Goal: Information Seeking & Learning: Learn about a topic

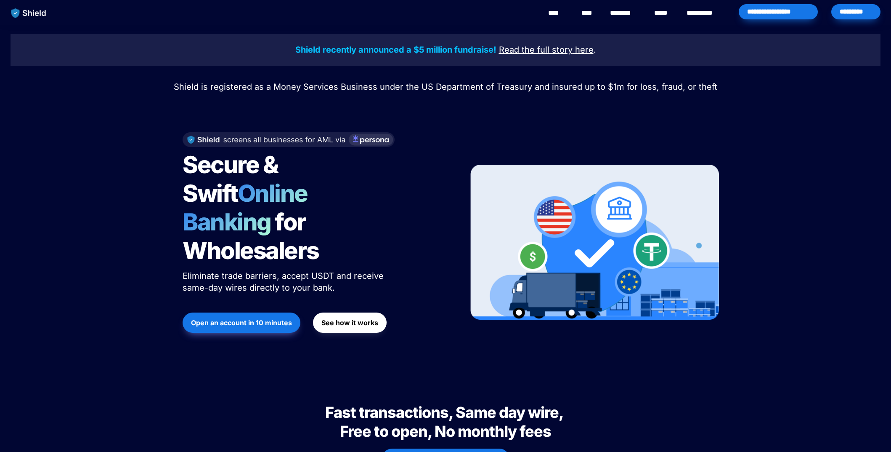
click at [854, 8] on div "*********" at bounding box center [856, 11] width 49 height 15
click at [334, 312] on button "See how it works" at bounding box center [350, 322] width 74 height 20
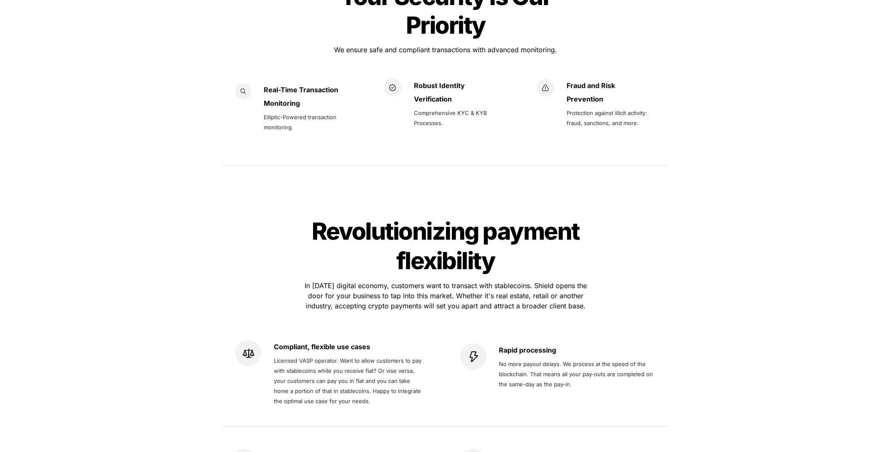
scroll to position [1515, 0]
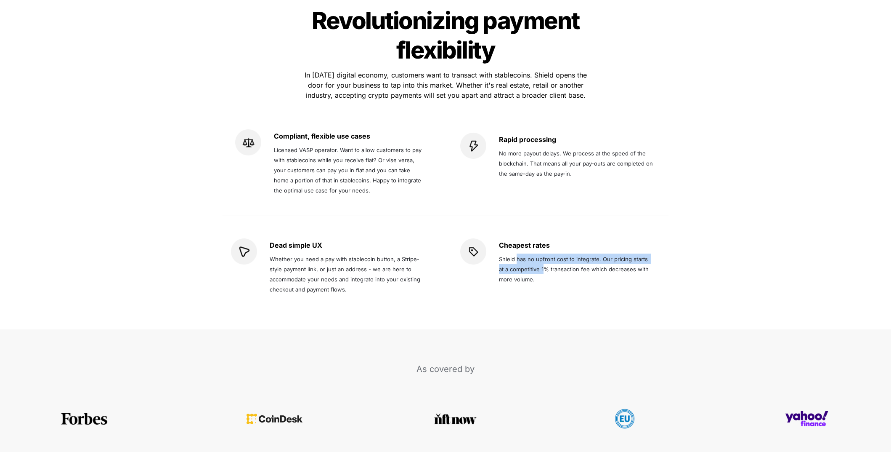
drag, startPoint x: 516, startPoint y: 231, endPoint x: 538, endPoint y: 234, distance: 22.1
click at [538, 252] on p "Shield has no upfront cost to integrate. Our pricing starts at a competitive 1%…" at bounding box center [576, 269] width 155 height 34
click at [538, 255] on span "Shield has no upfront cost to integrate. Our pricing starts at a competitive 1%…" at bounding box center [575, 268] width 152 height 27
drag, startPoint x: 538, startPoint y: 234, endPoint x: 541, endPoint y: 239, distance: 6.0
click at [541, 255] on span "Shield has no upfront cost to integrate. Our pricing starts at a competitive 1%…" at bounding box center [575, 268] width 152 height 27
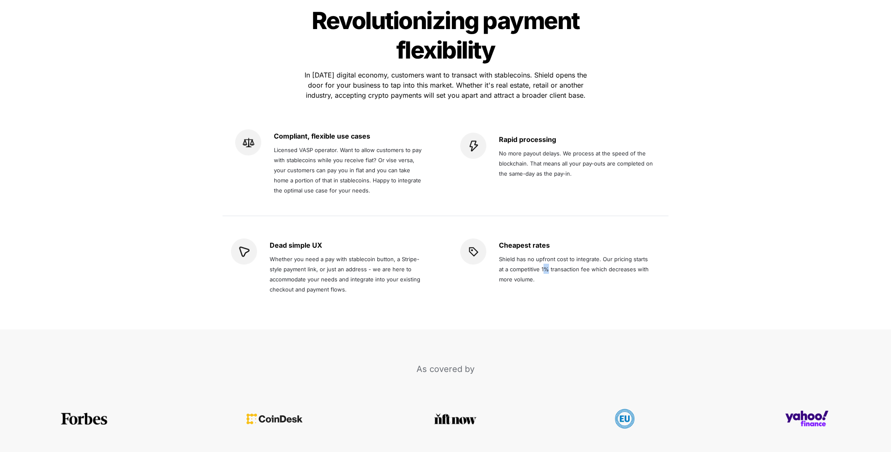
click at [541, 255] on span "Shield has no upfront cost to integrate. Our pricing starts at a competitive 1%…" at bounding box center [575, 268] width 152 height 27
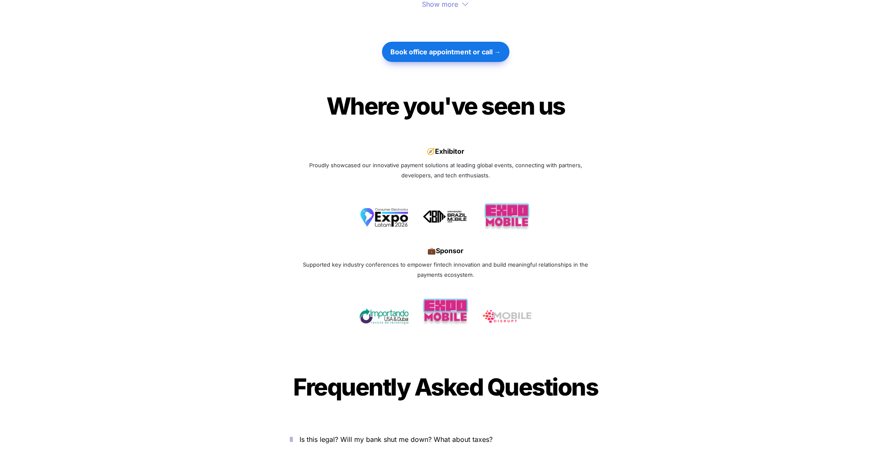
scroll to position [2736, 0]
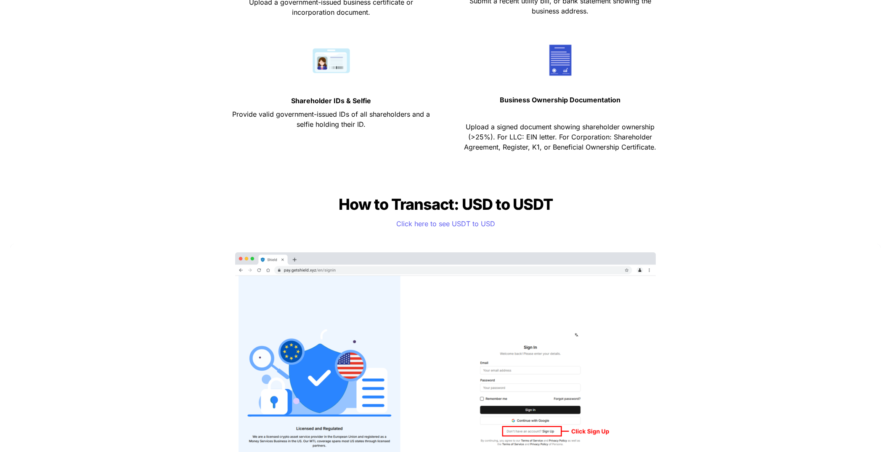
scroll to position [800, 0]
